Goal: Navigation & Orientation: Go to known website

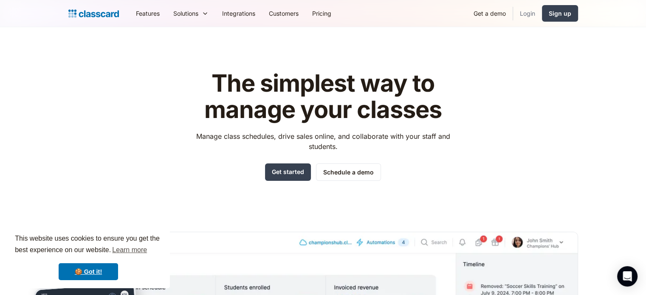
click at [527, 11] on link "Login" at bounding box center [527, 13] width 29 height 19
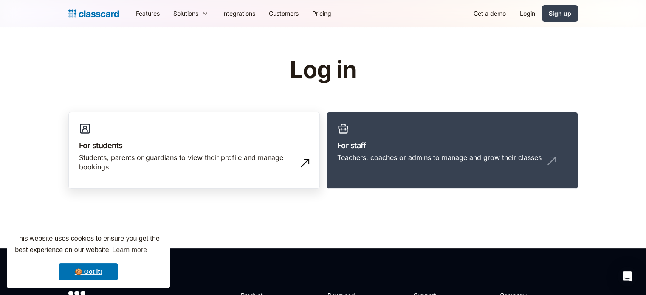
click at [278, 135] on link "For students Students, parents or guardians to view their profile and manage bo…" at bounding box center [194, 150] width 252 height 77
